Goal: Task Accomplishment & Management: Use online tool/utility

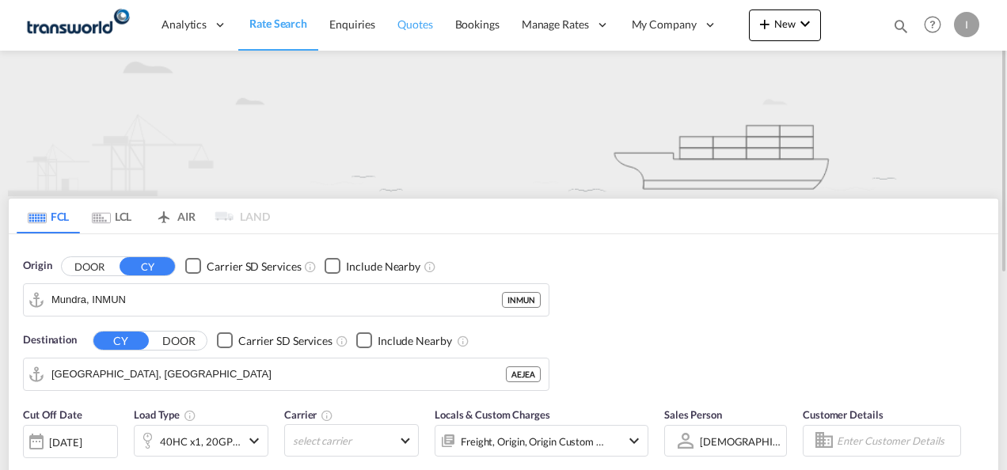
click at [423, 28] on span "Quotes" at bounding box center [414, 23] width 35 height 13
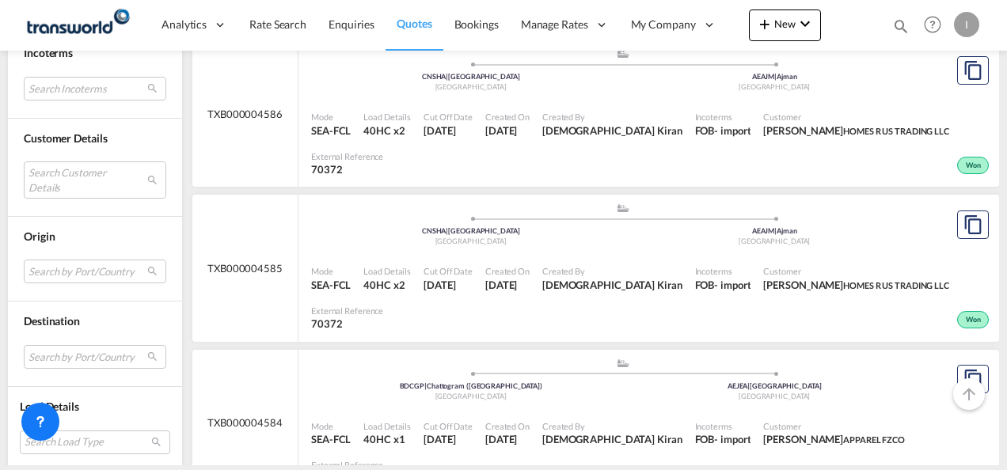
scroll to position [894, 0]
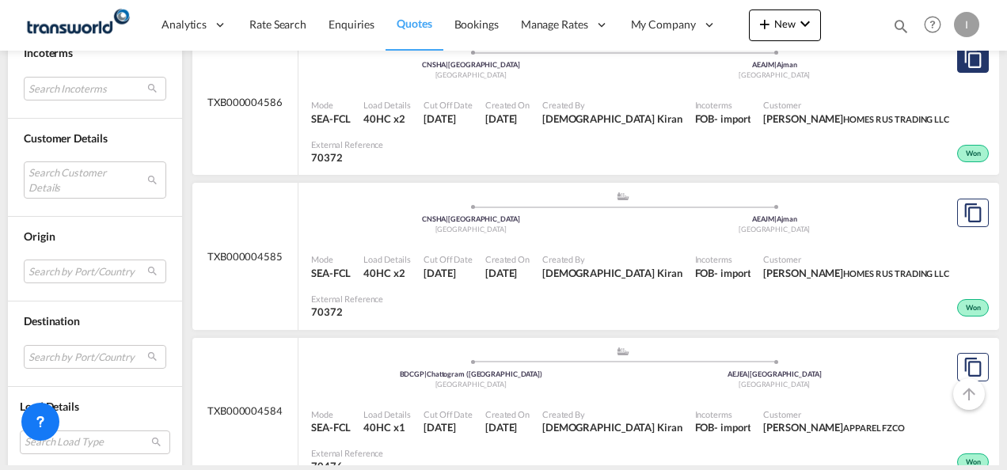
click at [964, 73] on button "Copy Quote" at bounding box center [973, 58] width 32 height 28
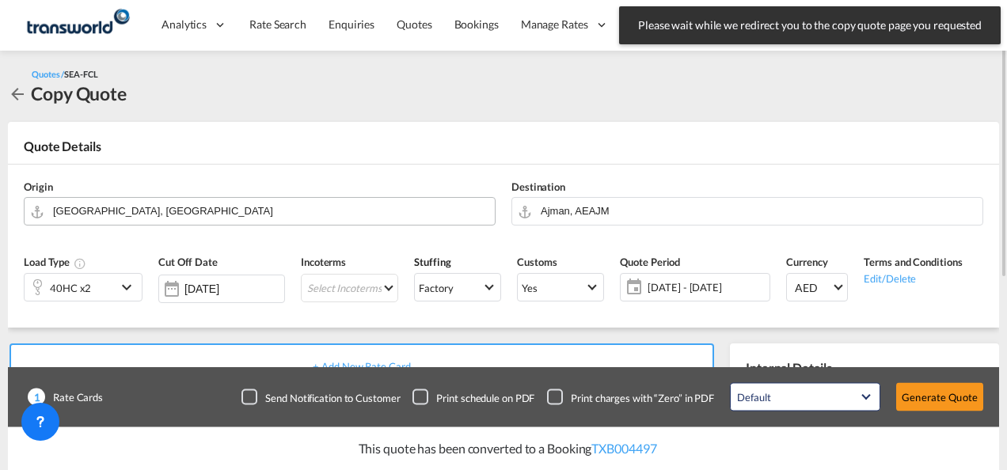
click at [294, 203] on input "[GEOGRAPHIC_DATA], [GEOGRAPHIC_DATA]" at bounding box center [270, 211] width 434 height 28
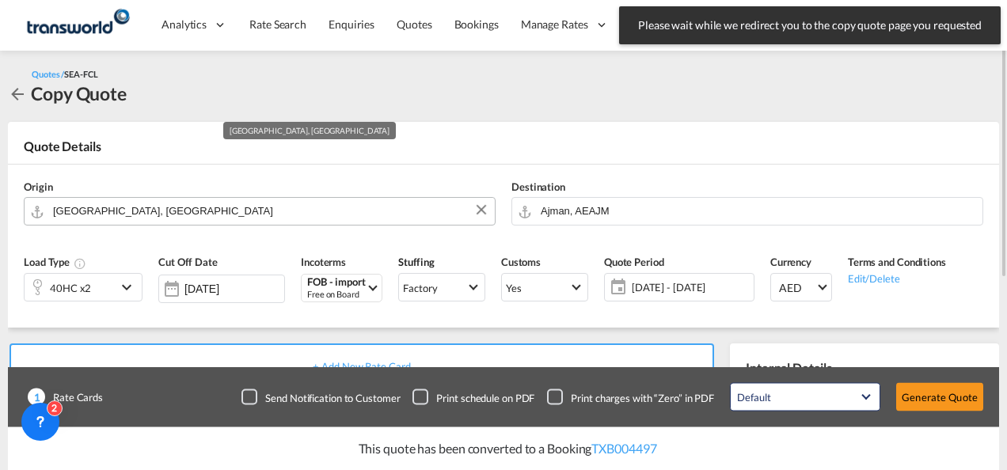
click at [294, 203] on input "[GEOGRAPHIC_DATA], [GEOGRAPHIC_DATA]" at bounding box center [270, 211] width 434 height 28
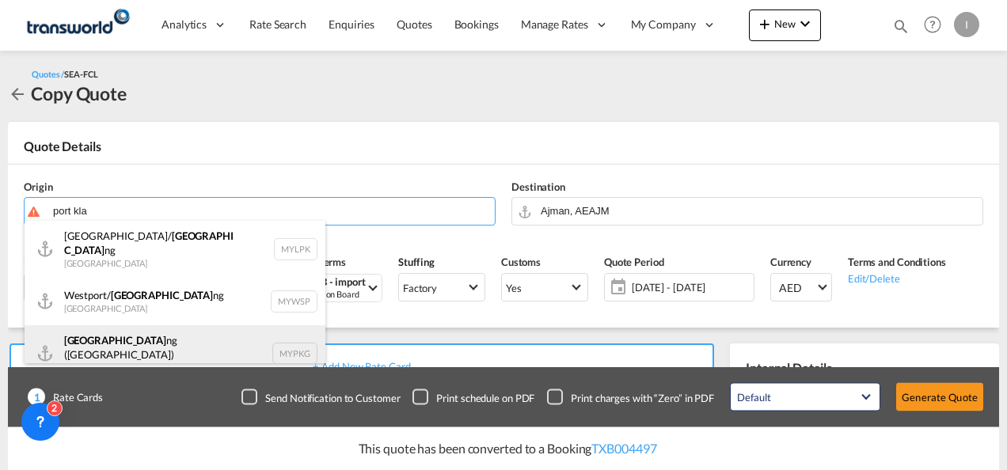
click at [141, 340] on div "Port Kla ng ([GEOGRAPHIC_DATA]) [GEOGRAPHIC_DATA] MYPKG" at bounding box center [175, 353] width 301 height 57
type input "[GEOGRAPHIC_DATA] ([GEOGRAPHIC_DATA]), MYPKG"
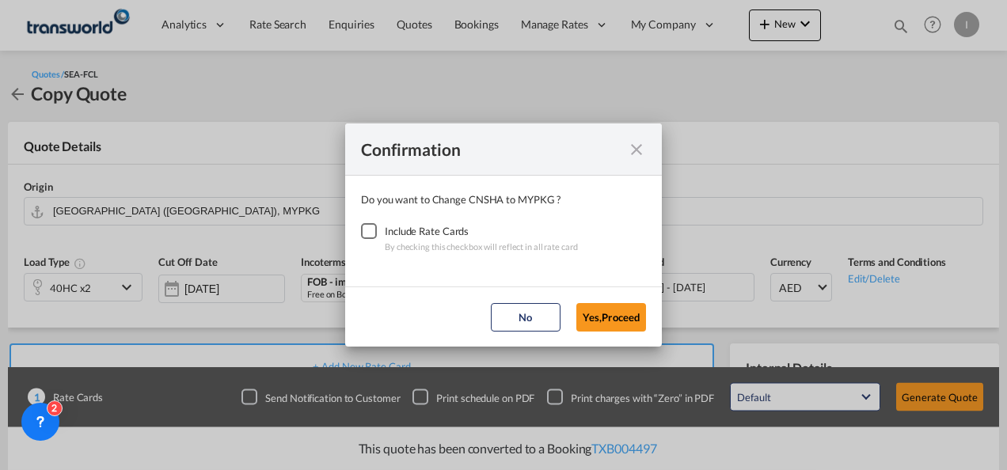
click at [363, 225] on div "Checkbox No Ink" at bounding box center [369, 231] width 16 height 16
click at [603, 314] on button "Yes,Proceed" at bounding box center [611, 317] width 70 height 28
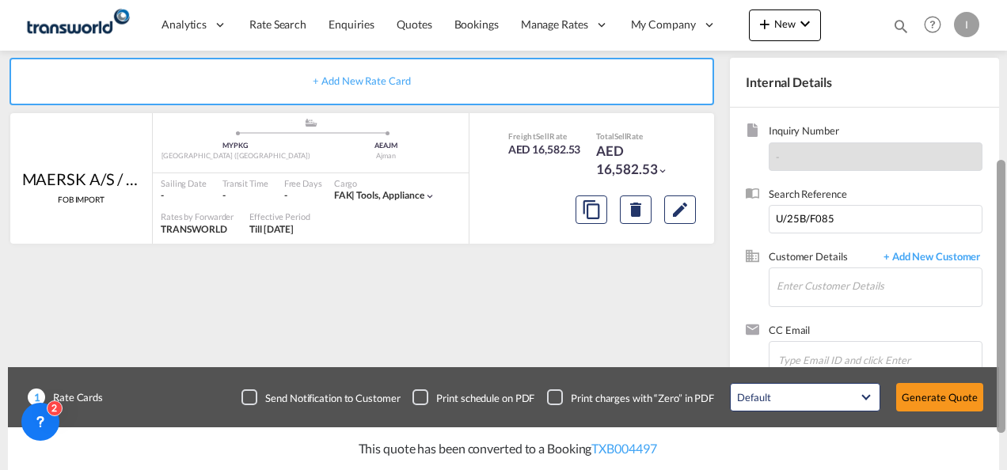
scroll to position [326, 0]
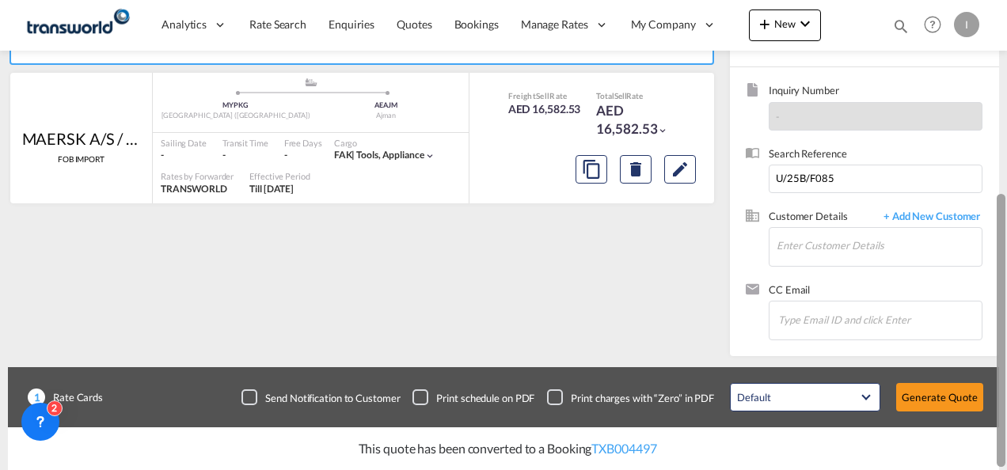
drag, startPoint x: 997, startPoint y: 85, endPoint x: 989, endPoint y: 275, distance: 190.9
click at [989, 275] on md-content "Analytics Reports Dashboard Rate Search Enquiries Quotes Bookings" at bounding box center [503, 235] width 1007 height 470
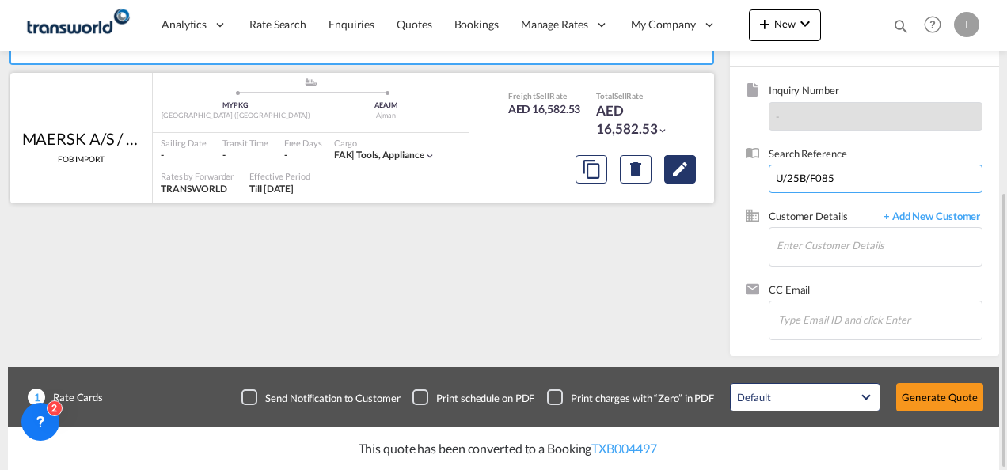
drag, startPoint x: 849, startPoint y: 183, endPoint x: 672, endPoint y: 170, distance: 177.7
click at [672, 170] on div "+ Add New Rate Card MAERSK A/S / TDWC-[GEOGRAPHIC_DATA] FOB IMPORT added by you…" at bounding box center [503, 179] width 991 height 355
paste input "U/25B/F071"
type input "U/25B/F071"
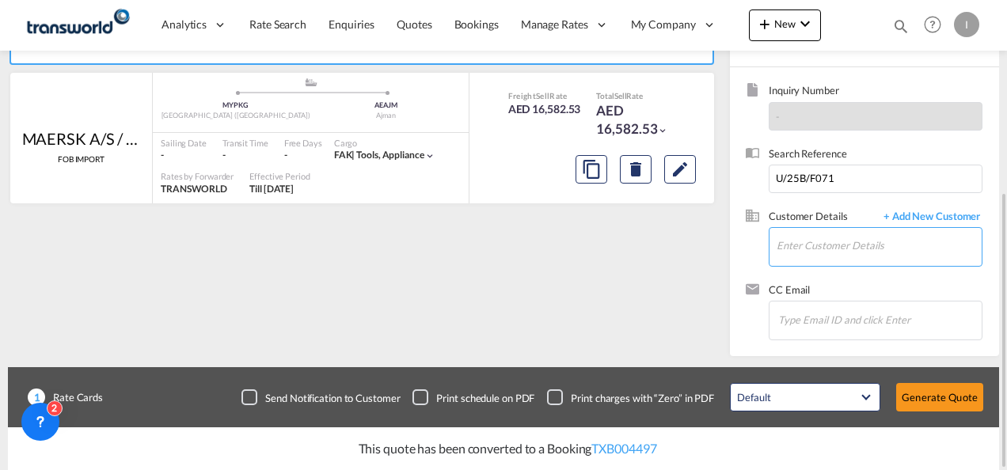
click at [833, 260] on input "Enter Customer Details" at bounding box center [878, 246] width 205 height 36
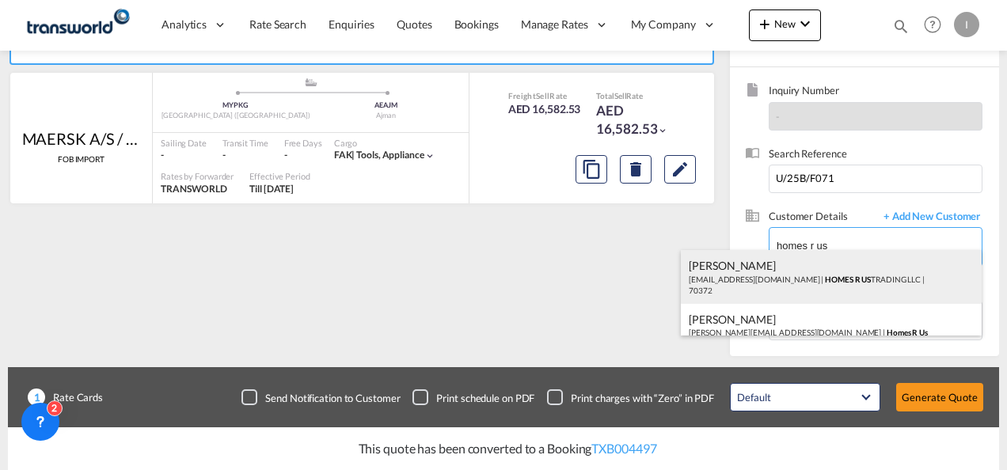
click at [767, 275] on div "Abhay S [EMAIL_ADDRESS][DOMAIN_NAME] | HOMES R US TRADING LLC | 70372" at bounding box center [831, 277] width 301 height 54
type input "HOMES R US TRADING LLC, Abhay S, [EMAIL_ADDRESS][DOMAIN_NAME]"
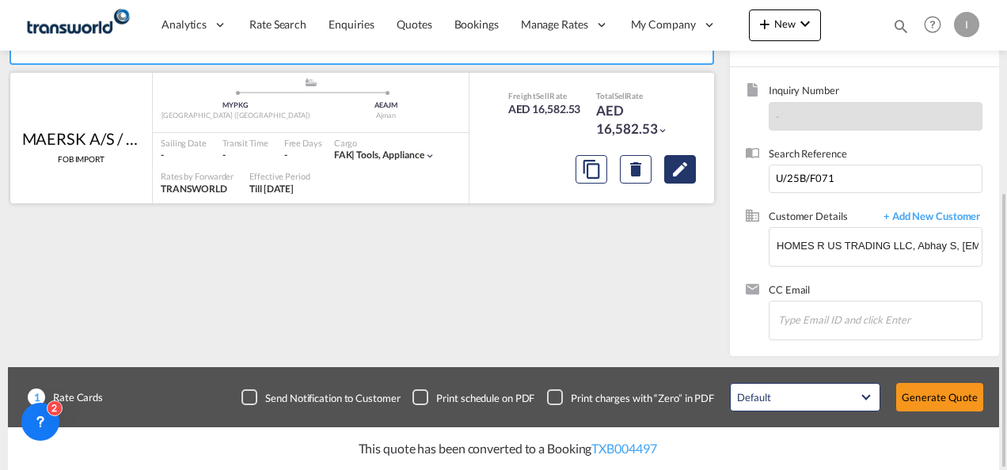
click at [673, 161] on md-icon "Edit" at bounding box center [679, 169] width 19 height 19
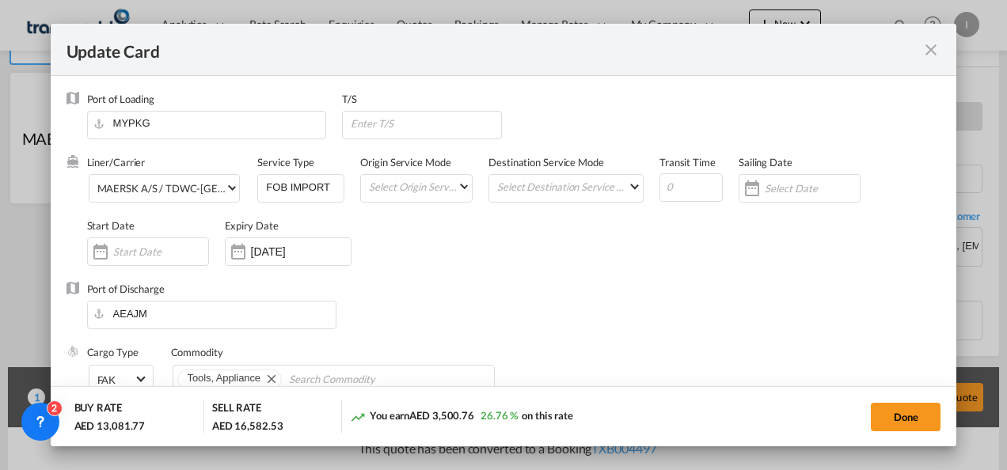
select select "per container"
select select "per equipment"
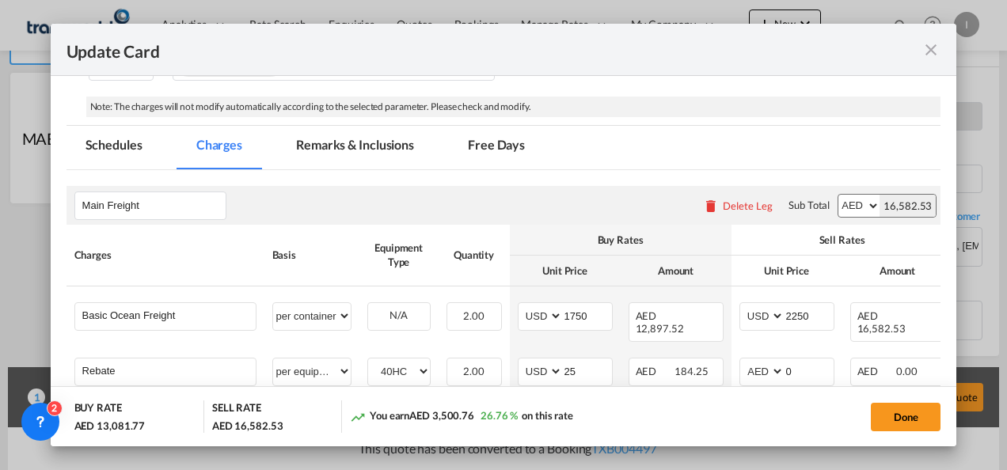
scroll to position [323, 0]
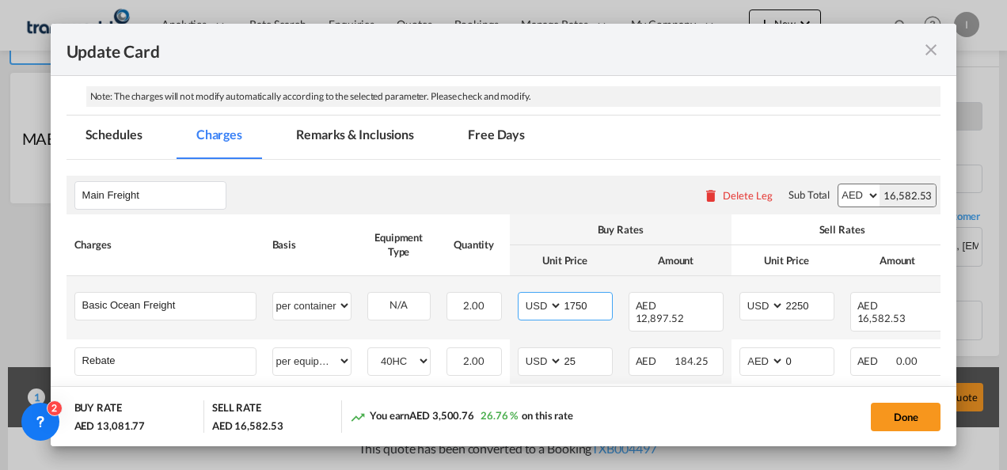
click at [579, 303] on input "1750" at bounding box center [587, 305] width 49 height 24
type input "1800"
click at [812, 305] on input "2250" at bounding box center [808, 305] width 49 height 24
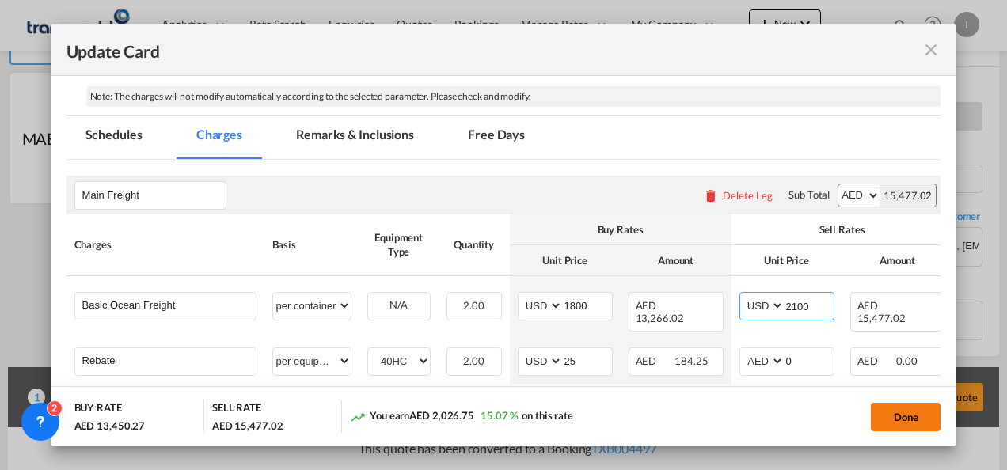
type input "2100"
click at [890, 429] on button "Done" at bounding box center [906, 417] width 70 height 28
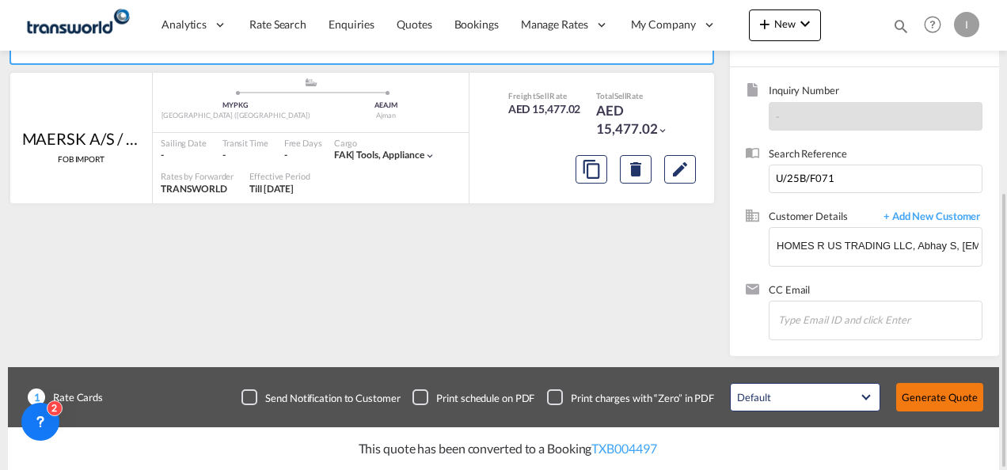
click at [926, 404] on button "Generate Quote" at bounding box center [939, 397] width 87 height 28
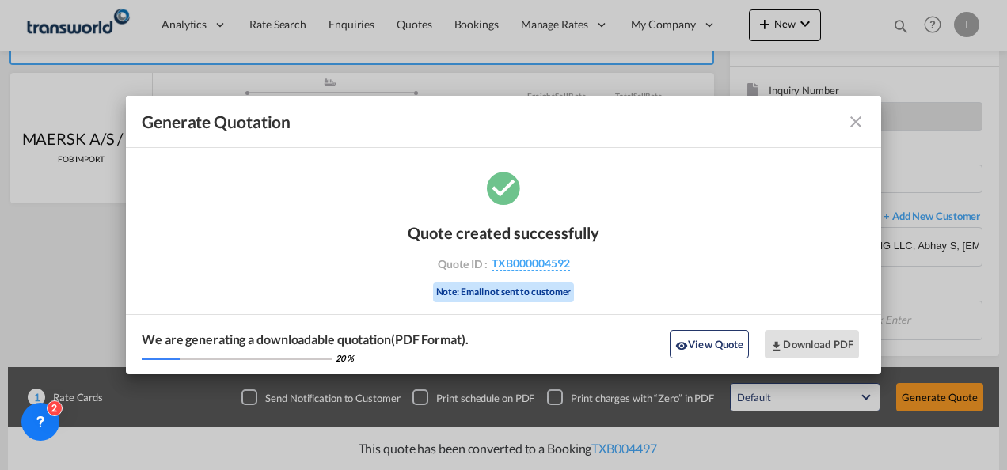
click at [521, 271] on div "Quote created successfully Quote ID : TXB000004592 Note: Email not sent to cust…" at bounding box center [504, 260] width 192 height 107
click at [518, 263] on span "TXB000004592" at bounding box center [531, 263] width 78 height 14
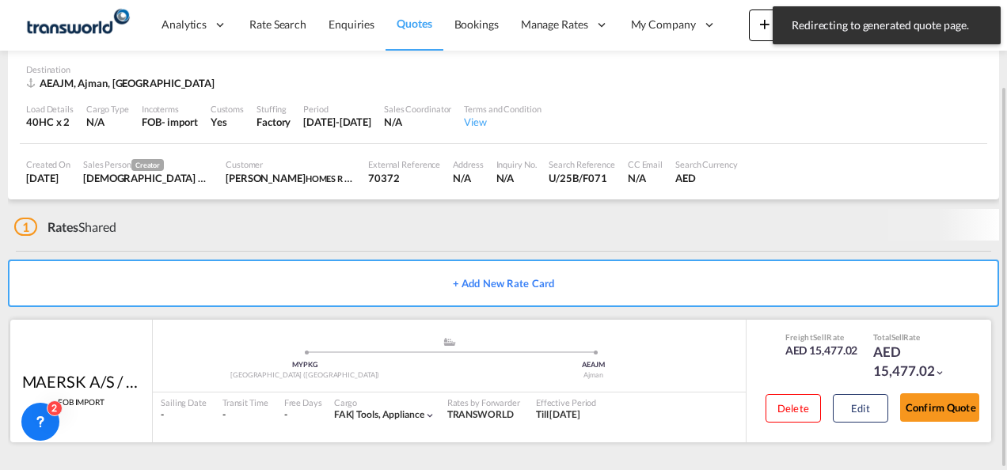
scroll to position [97, 0]
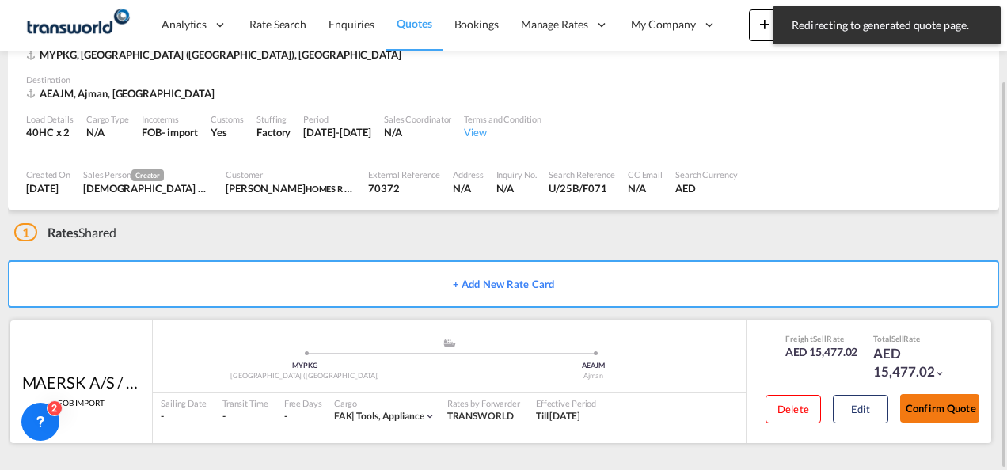
click at [936, 407] on button "Confirm Quote" at bounding box center [939, 408] width 79 height 28
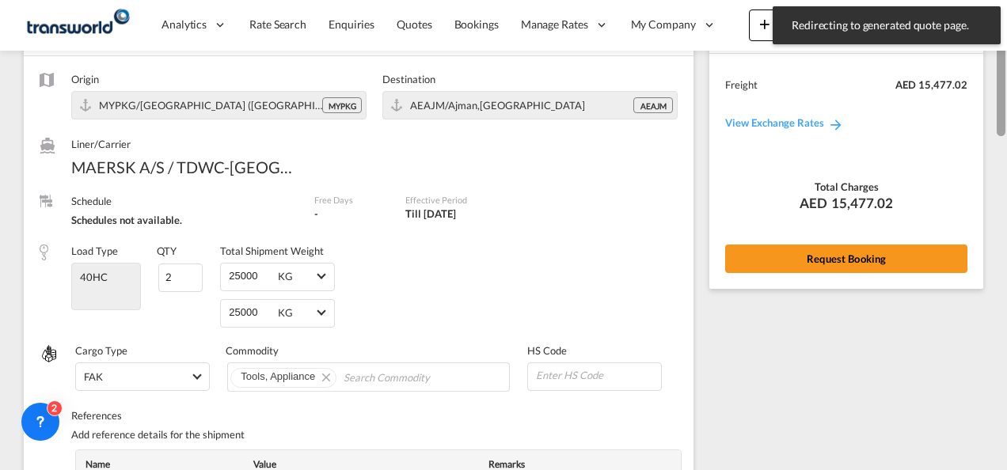
scroll to position [25, 0]
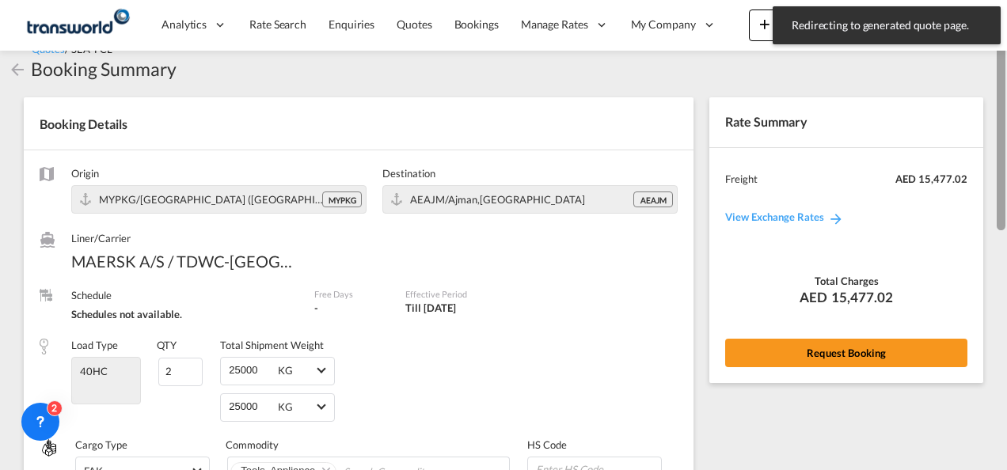
drag, startPoint x: 1004, startPoint y: 329, endPoint x: 1009, endPoint y: 66, distance: 262.8
click at [1006, 66] on html "Redirecting to generated quote page. Press Escape to dismiss. Analytics Reports…" at bounding box center [503, 235] width 1007 height 470
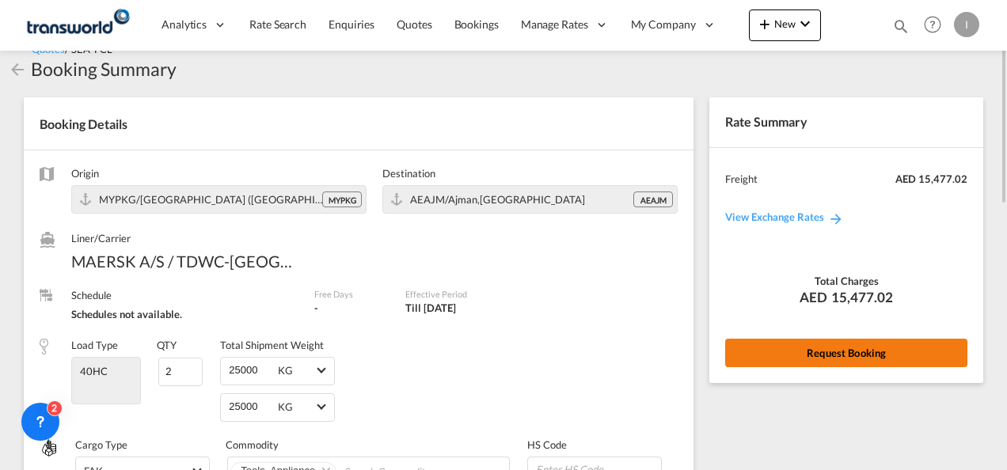
click at [853, 364] on button "Request Booking" at bounding box center [846, 353] width 242 height 28
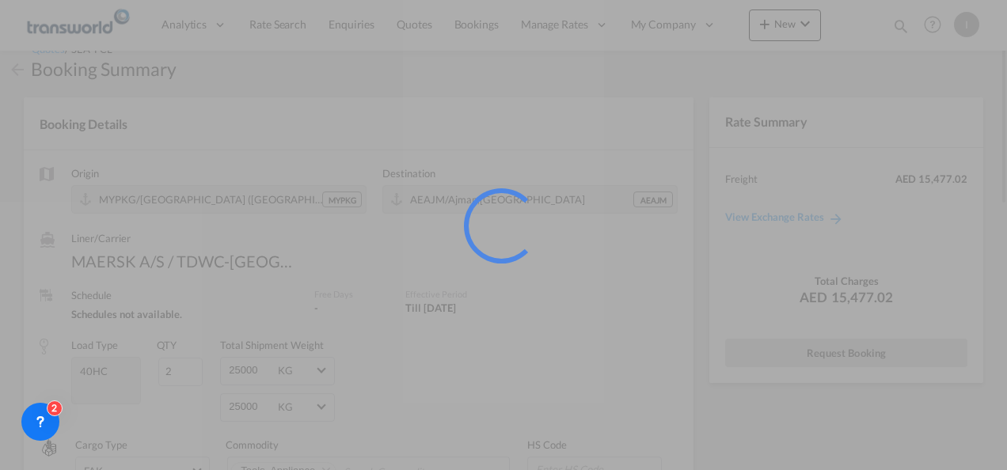
scroll to position [29, 0]
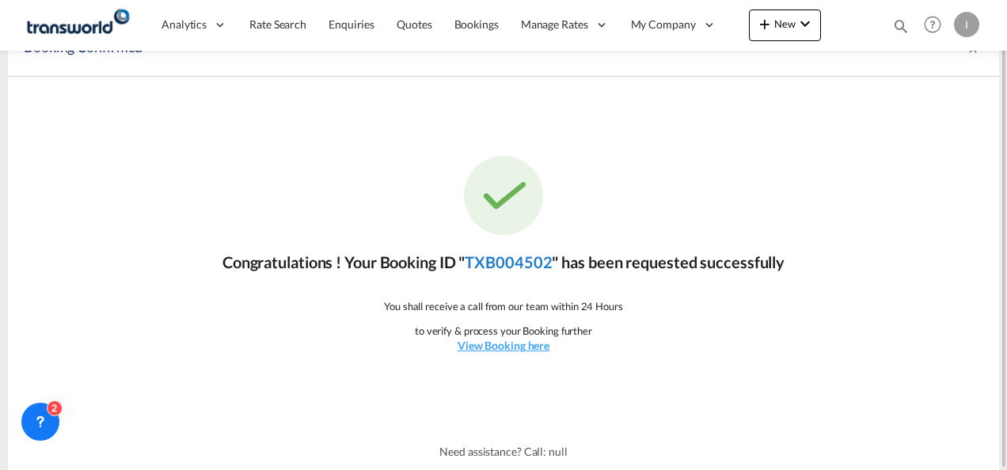
click at [525, 255] on link "TXB004502" at bounding box center [508, 261] width 87 height 19
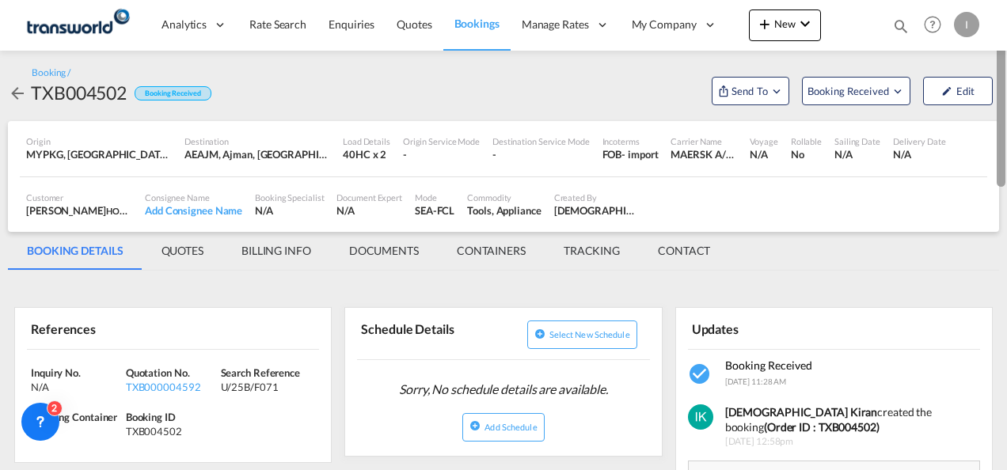
drag, startPoint x: 1004, startPoint y: 347, endPoint x: 1005, endPoint y: 147, distance: 199.5
click at [1005, 147] on div at bounding box center [1005, 235] width 3 height 464
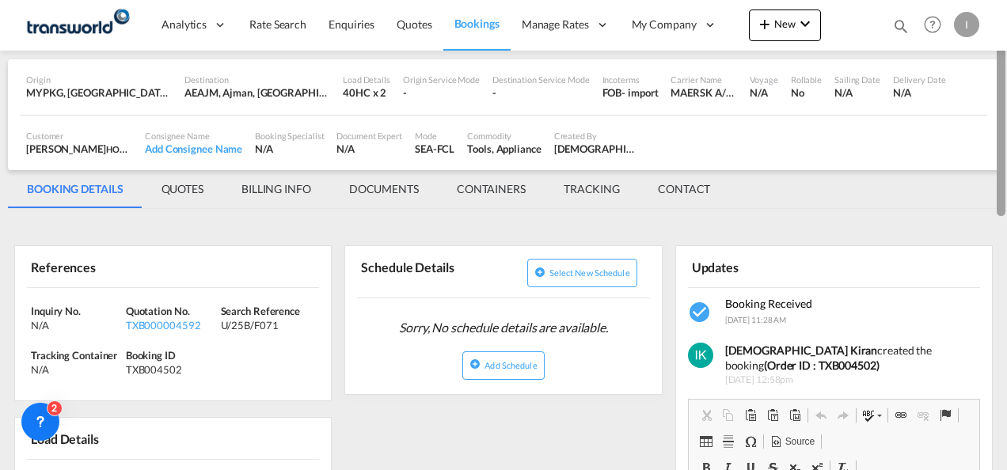
scroll to position [60, 0]
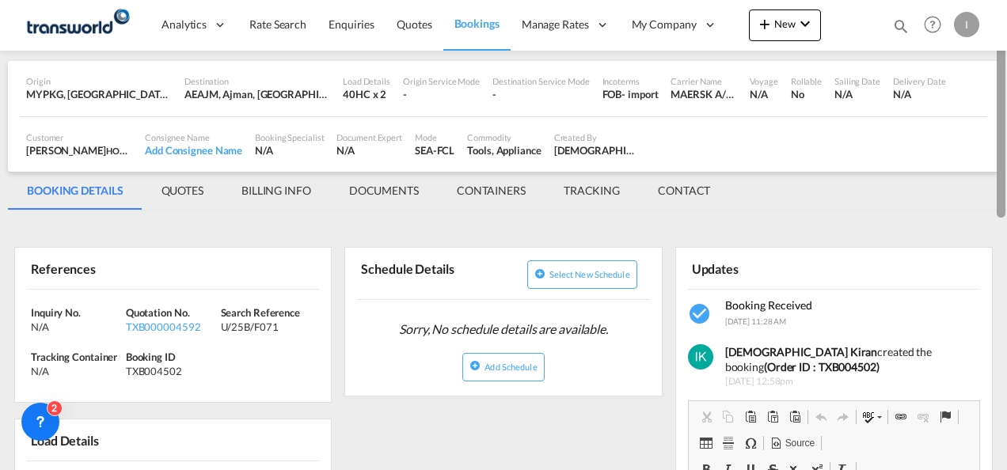
drag, startPoint x: 1004, startPoint y: 233, endPoint x: 1009, endPoint y: 72, distance: 160.7
click at [1006, 72] on html "Analytics Reports Dashboard Rate Search Enquiries Quotes" at bounding box center [503, 235] width 1007 height 470
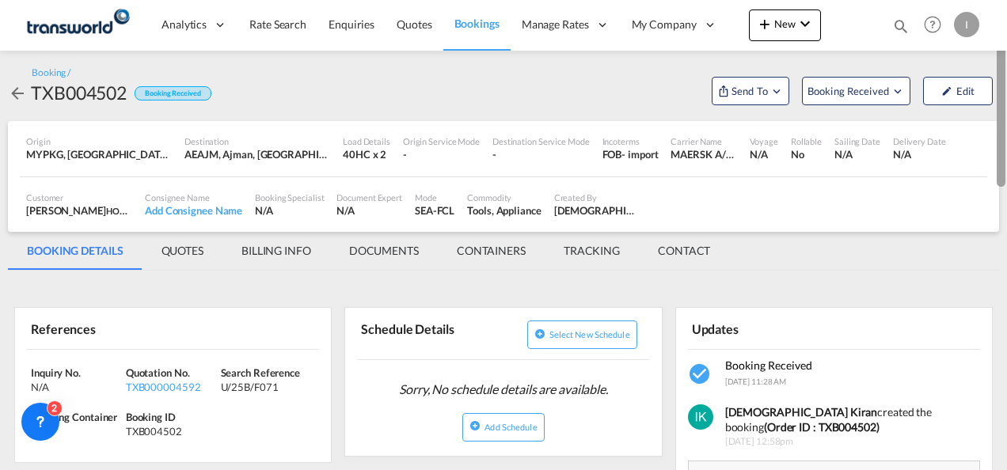
drag, startPoint x: 1002, startPoint y: 138, endPoint x: 1008, endPoint y: 54, distance: 84.1
click at [1006, 54] on html "Analytics Reports Dashboard Rate Search Enquiries Quotes" at bounding box center [503, 235] width 1007 height 470
click at [762, 93] on span "Send To" at bounding box center [750, 91] width 40 height 16
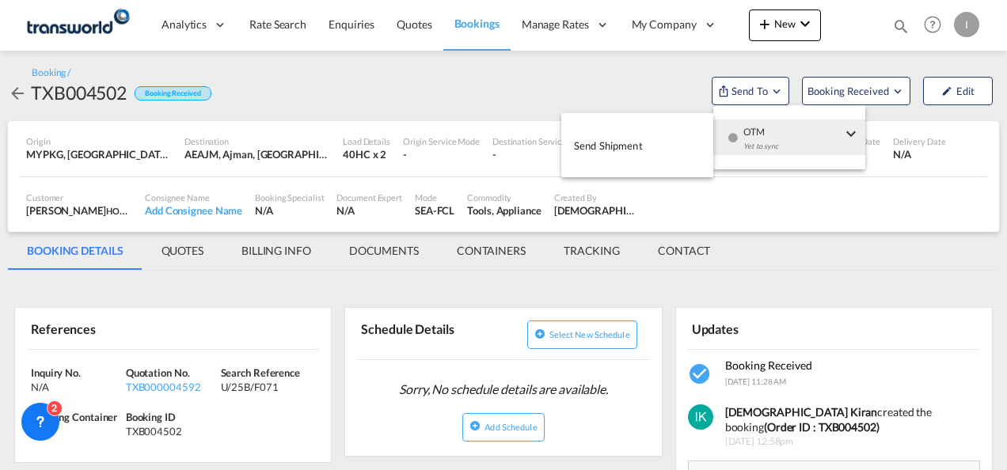
click at [769, 147] on div "Yet to sync" at bounding box center [792, 150] width 98 height 33
click at [578, 131] on button "Send Shipment" at bounding box center [637, 145] width 152 height 36
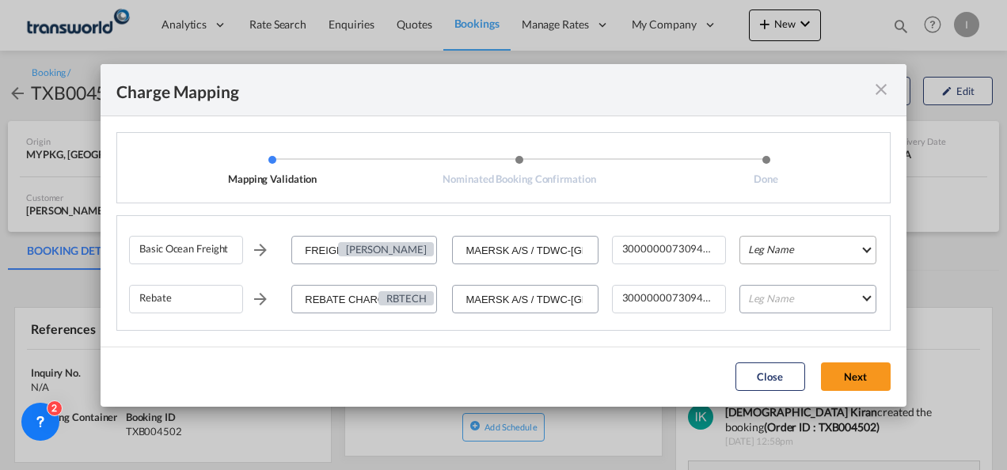
click at [839, 245] on md-select "Leg Name HANDLING ORIGIN VESSEL HANDLING DESTINATION OTHERS TL PICK UP CUSTOMS …" at bounding box center [807, 250] width 137 height 28
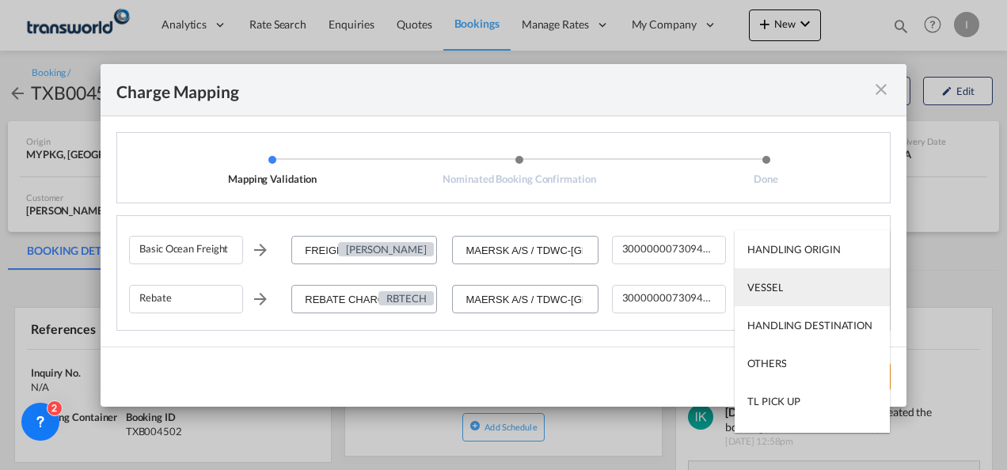
click at [807, 286] on md-option "VESSEL" at bounding box center [811, 287] width 155 height 38
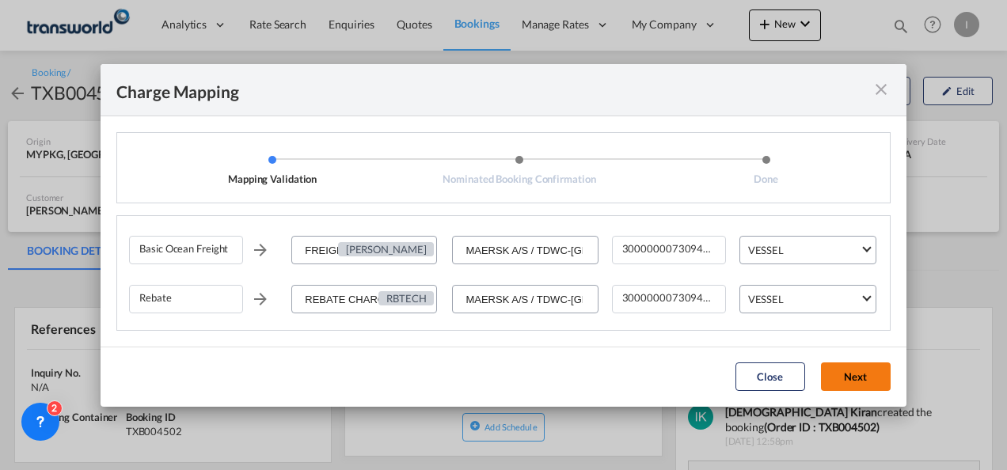
click at [855, 385] on button "Next" at bounding box center [856, 376] width 70 height 28
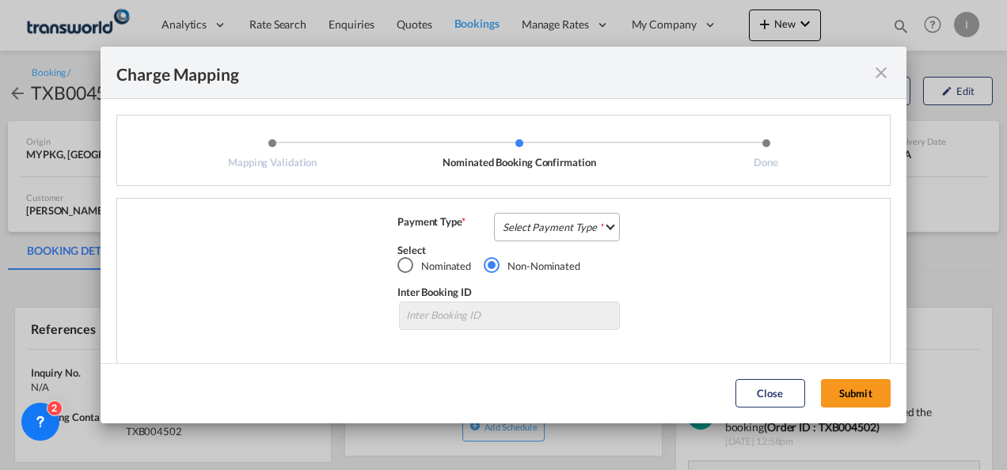
click at [585, 222] on md-select "Select Payment Type COLLECT PREPAID" at bounding box center [557, 227] width 126 height 28
click at [0, 0] on md-option "COLLECT" at bounding box center [0, 0] width 0 height 0
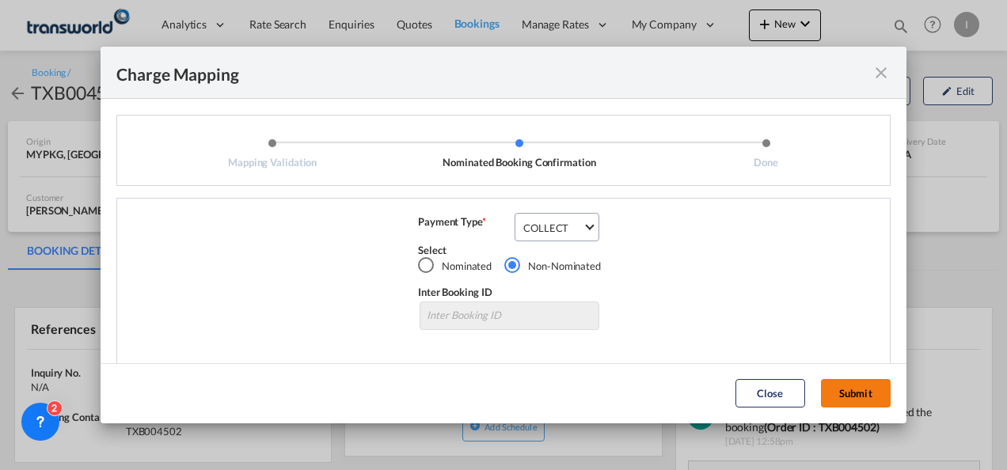
click at [834, 391] on button "Submit" at bounding box center [856, 393] width 70 height 28
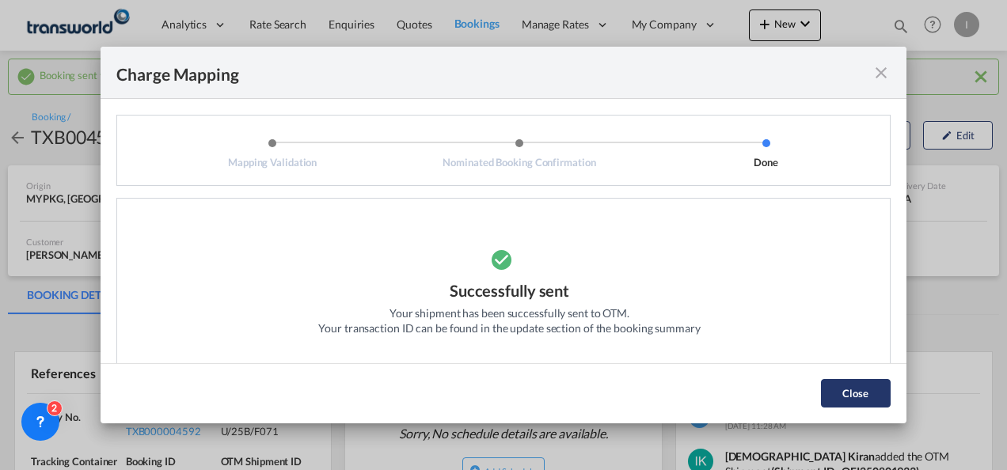
click at [834, 381] on button "Close" at bounding box center [856, 393] width 70 height 28
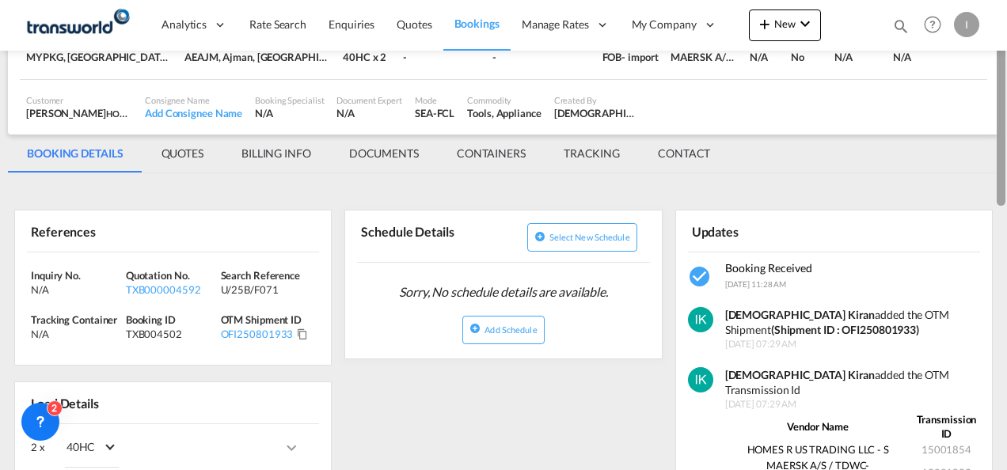
scroll to position [146, 0]
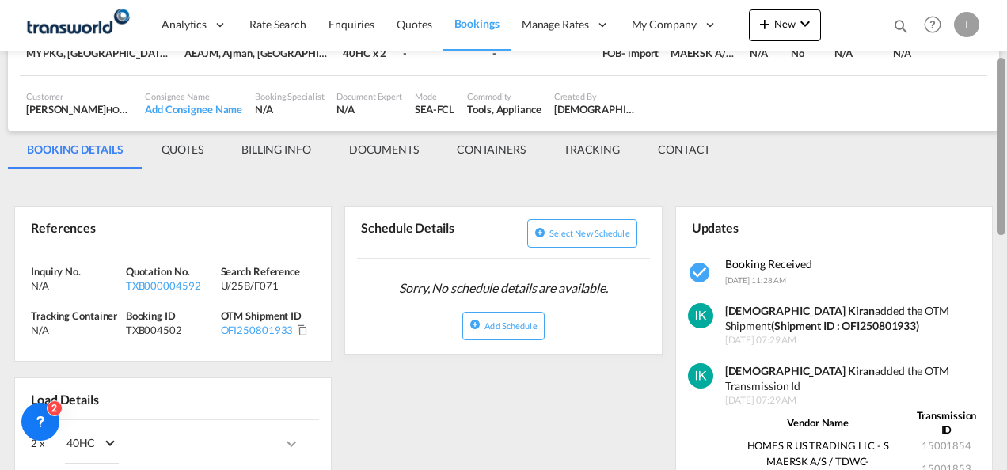
drag, startPoint x: 1003, startPoint y: 155, endPoint x: 1000, endPoint y: 211, distance: 55.5
click at [1000, 211] on div at bounding box center [1000, 146] width 9 height 177
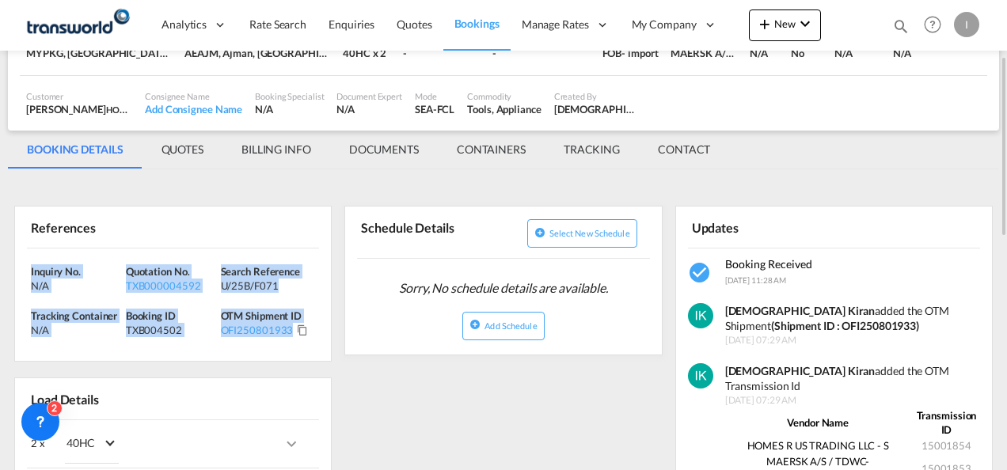
drag, startPoint x: 313, startPoint y: 332, endPoint x: 26, endPoint y: 267, distance: 294.0
click at [26, 267] on div "Inquiry No. N/A Quotation No. TXB000004592 Search Reference U/25B/F071 Tracking…" at bounding box center [173, 305] width 316 height 113
copy div "Inquiry No. N/A Quotation No. TXB000004592 Search Reference U/25B/F071 Tracking…"
